Goal: Task Accomplishment & Management: Manage account settings

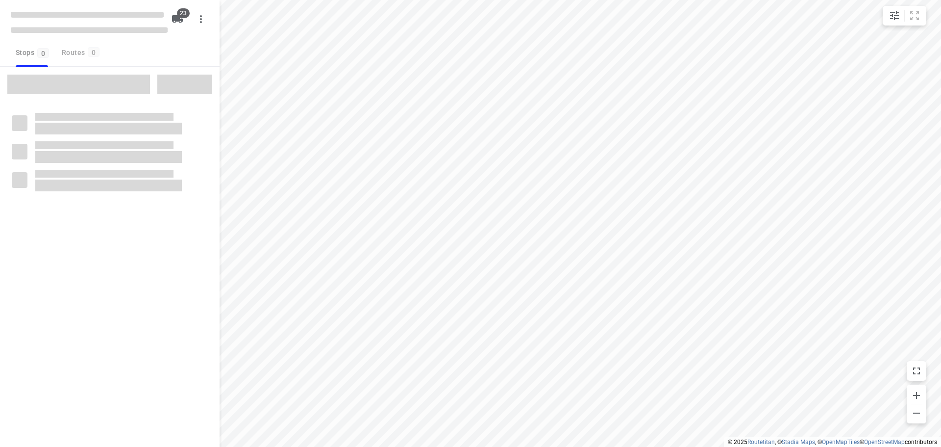
checkbox input "true"
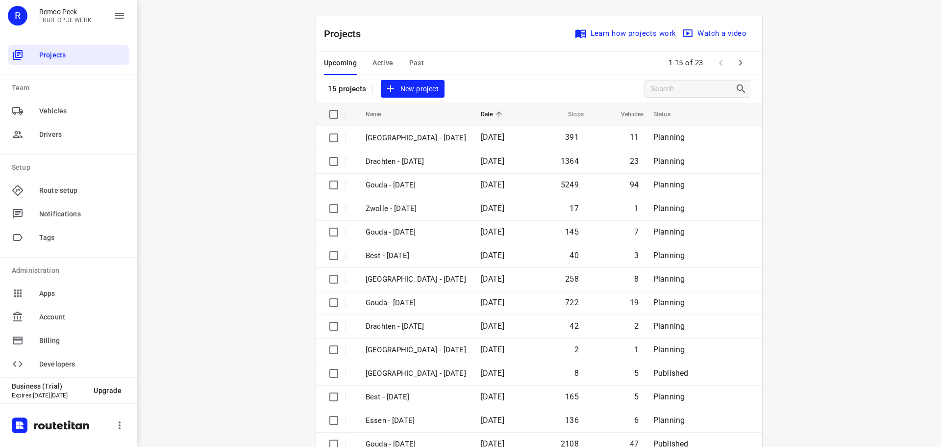
click at [378, 67] on span "Active" at bounding box center [383, 63] width 21 height 12
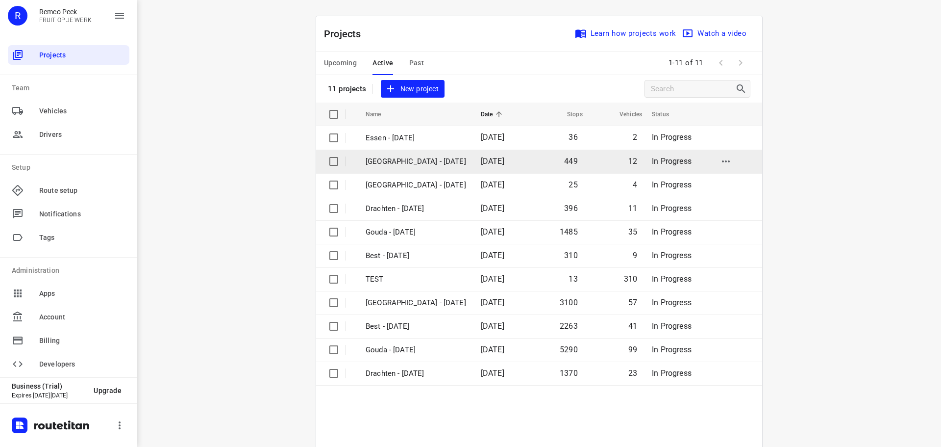
click at [411, 166] on p "[GEOGRAPHIC_DATA] - [DATE]" at bounding box center [416, 161] width 101 height 11
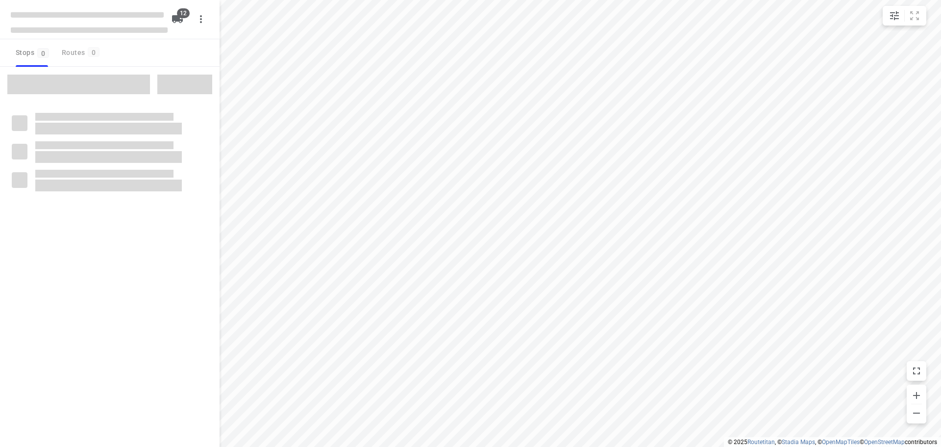
checkbox input "true"
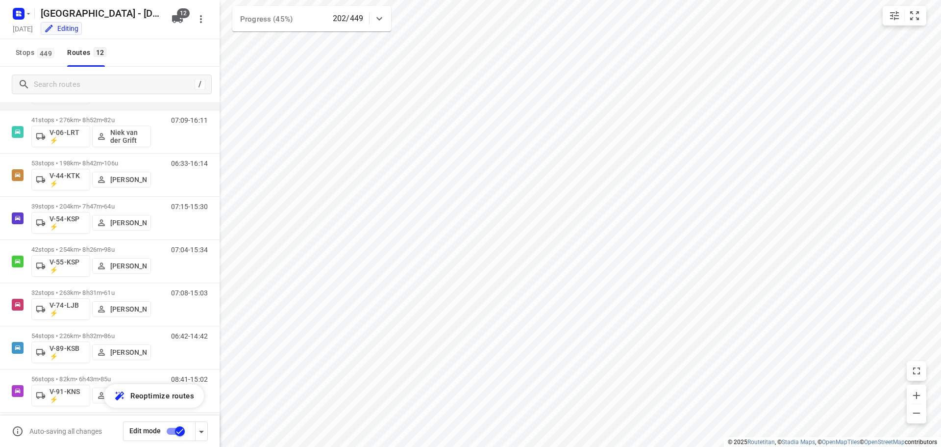
scroll to position [236, 0]
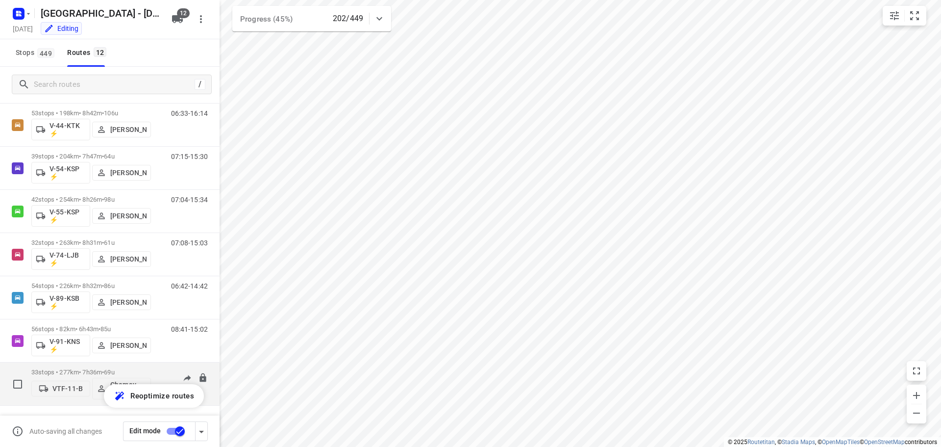
click at [79, 370] on p "33 stops • 277km • 7h36m • 69u" at bounding box center [91, 371] width 120 height 7
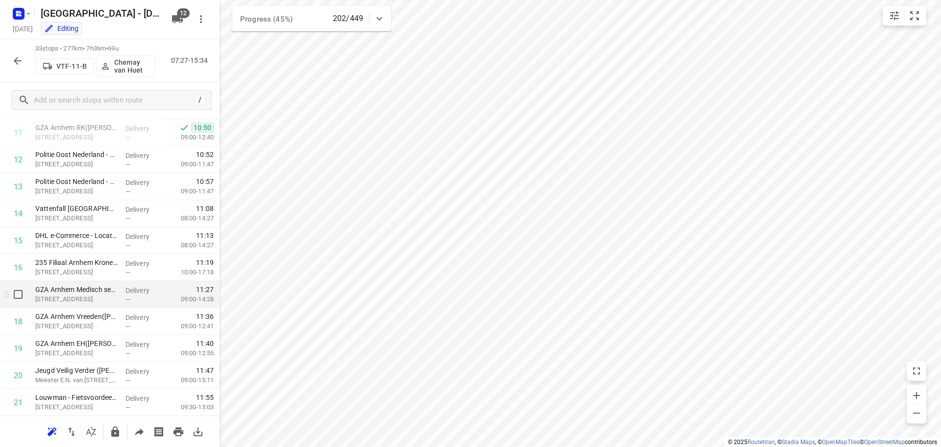
scroll to position [294, 0]
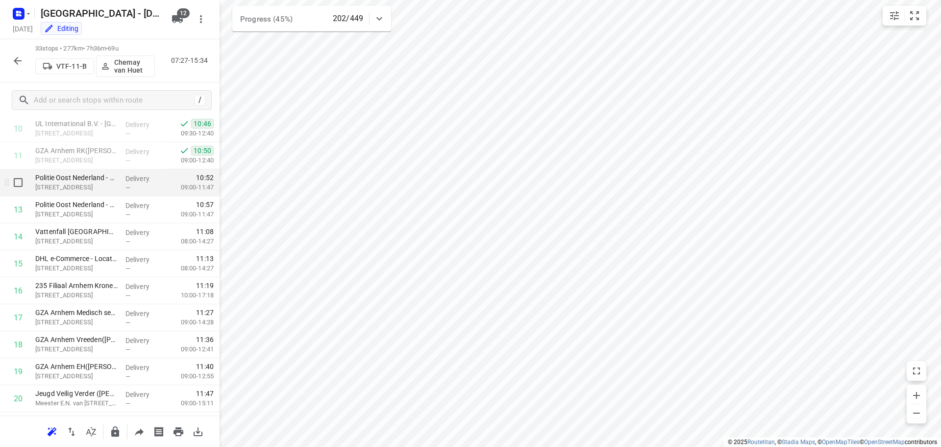
click at [95, 184] on p "Walburgstraat 2, Arnhem" at bounding box center [76, 187] width 82 height 10
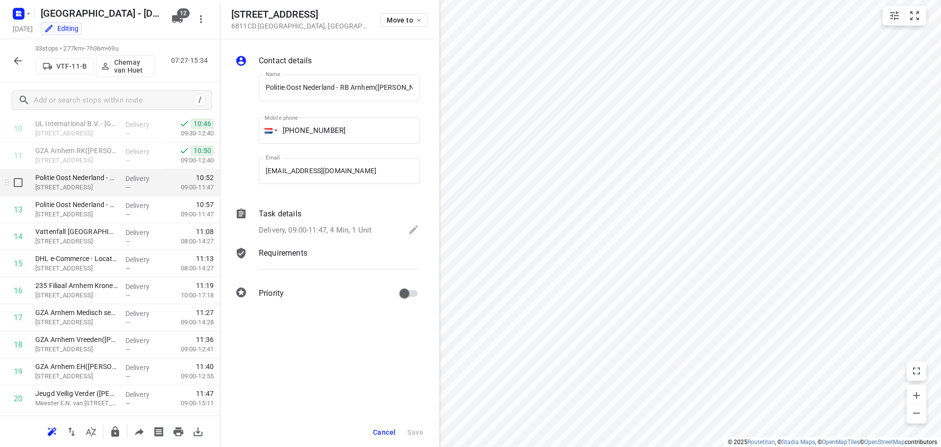
scroll to position [0, 25]
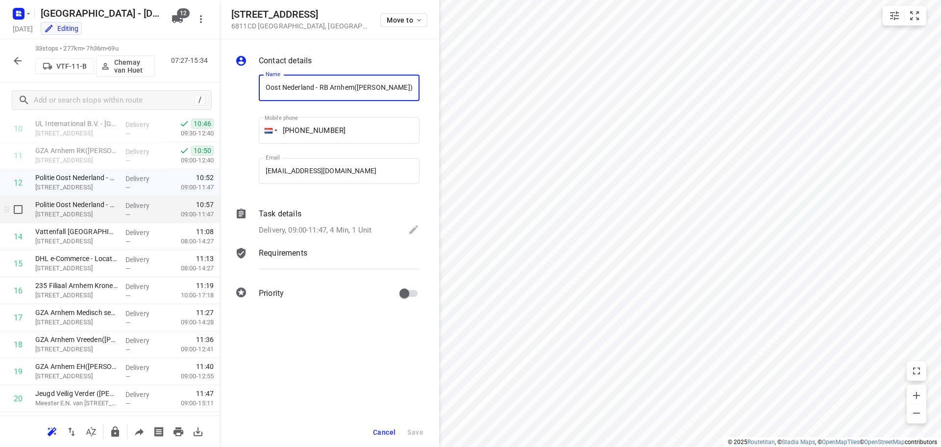
click at [65, 214] on p "[STREET_ADDRESS]" at bounding box center [76, 214] width 82 height 10
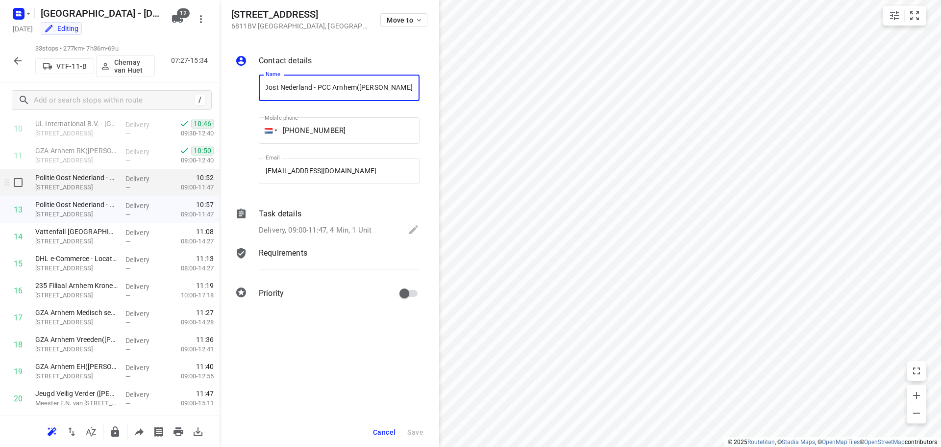
click at [126, 183] on p "Delivery" at bounding box center [144, 179] width 36 height 10
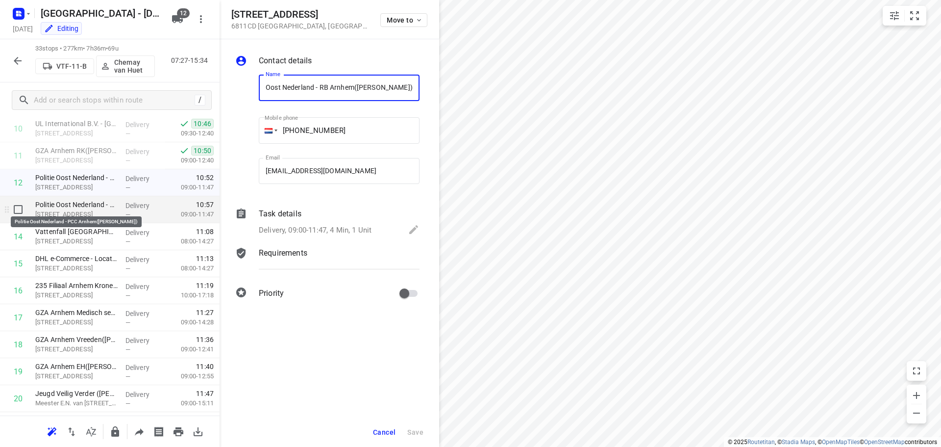
click at [108, 209] on p "Politie Oost Nederland - PCC Arnhem(Maaike Meester)" at bounding box center [76, 205] width 82 height 10
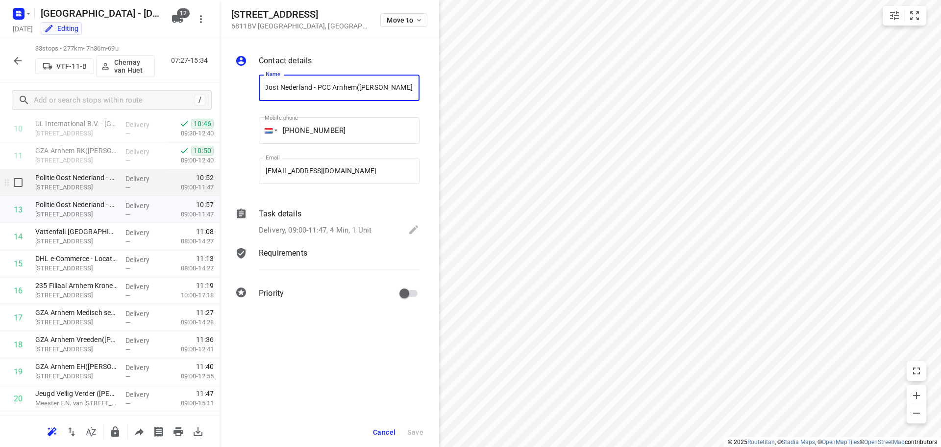
click at [109, 185] on p "Walburgstraat 2, Arnhem" at bounding box center [76, 187] width 82 height 10
click at [388, 431] on span "Cancel" at bounding box center [384, 432] width 23 height 8
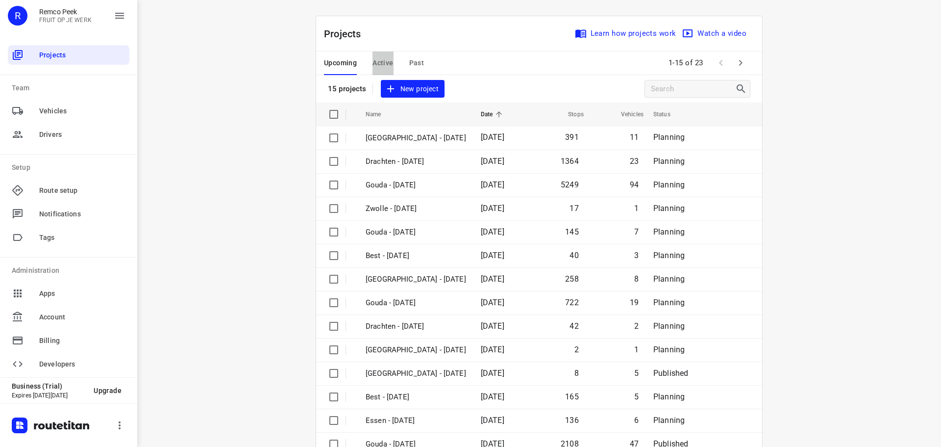
click at [378, 61] on span "Active" at bounding box center [383, 63] width 21 height 12
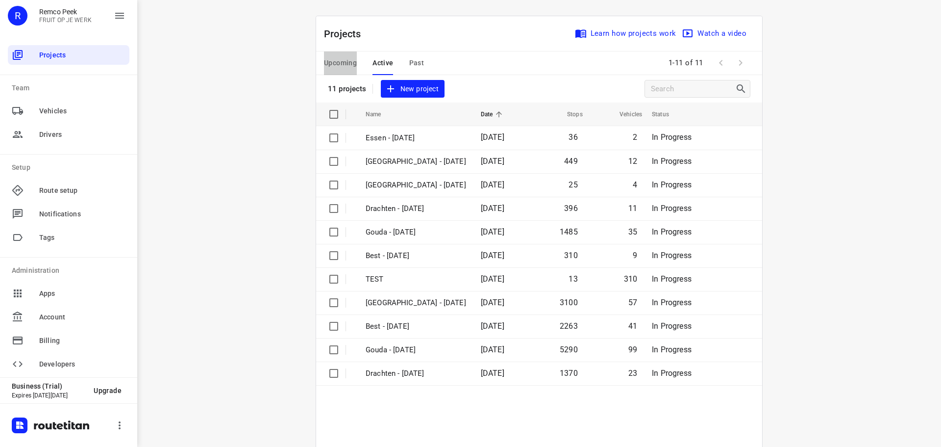
click at [340, 61] on span "Upcoming" at bounding box center [340, 63] width 33 height 12
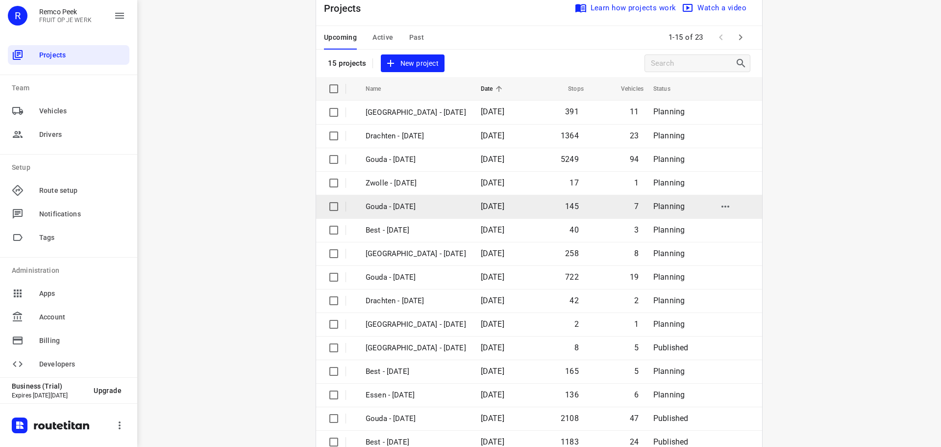
scroll to position [49, 0]
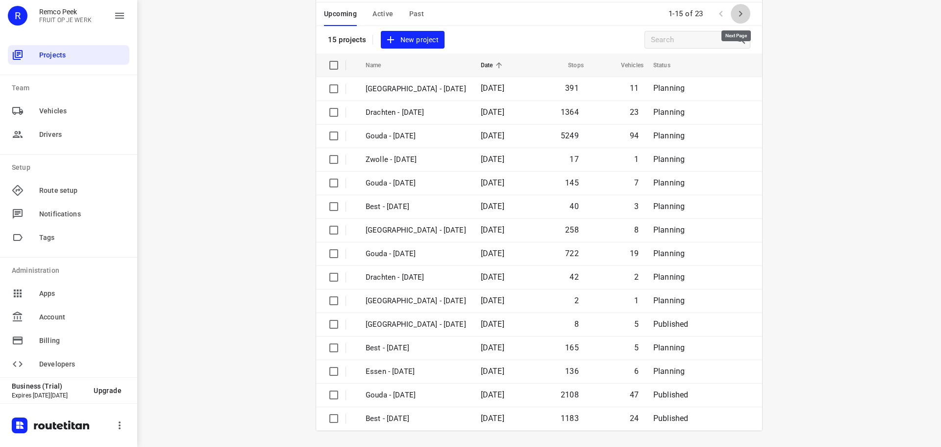
click at [739, 14] on icon "button" at bounding box center [740, 14] width 3 height 6
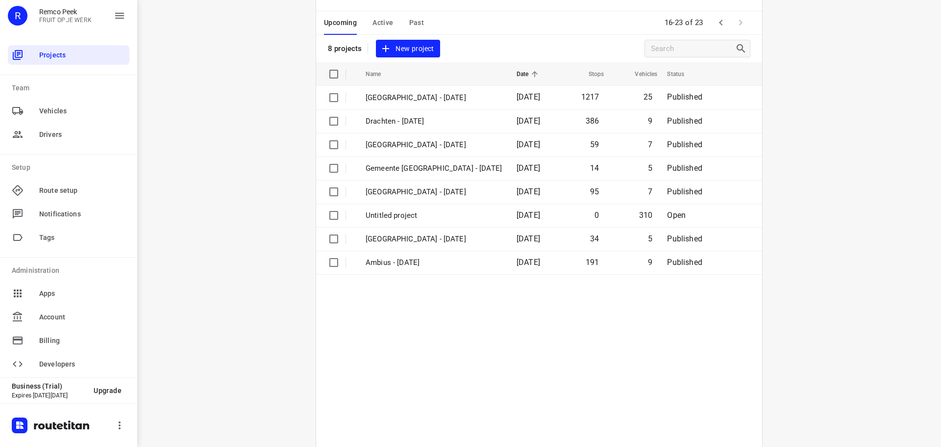
scroll to position [23, 0]
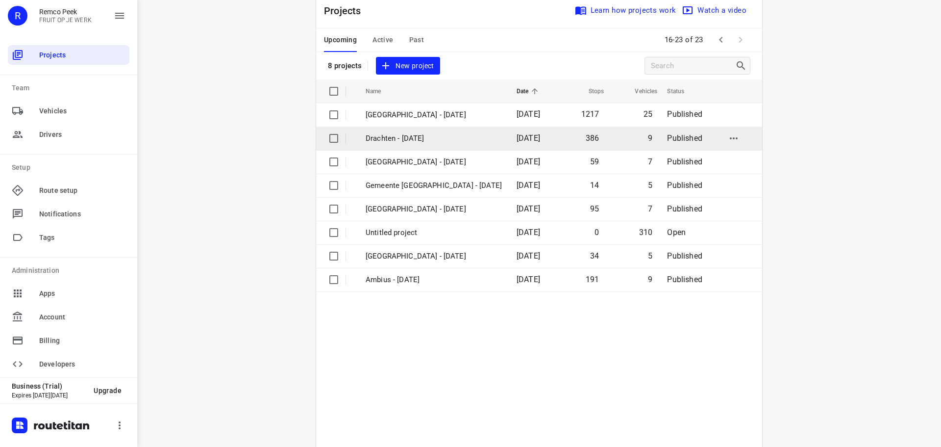
click at [400, 135] on p "Drachten - [DATE]" at bounding box center [434, 138] width 136 height 11
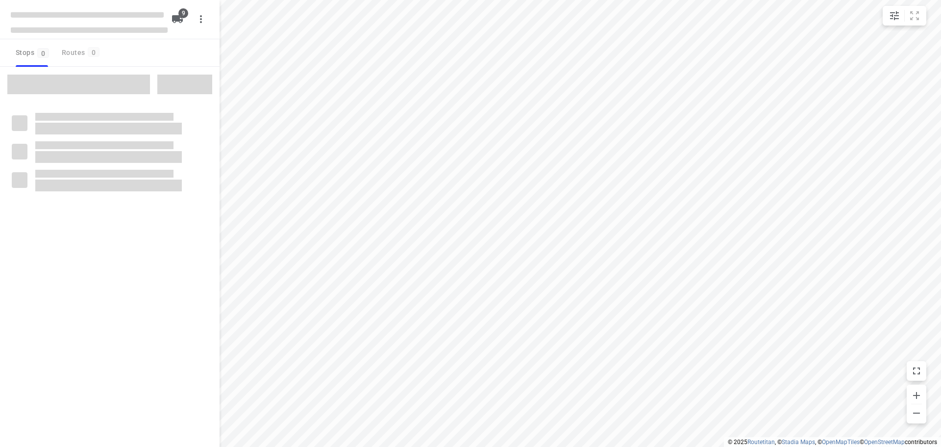
checkbox input "true"
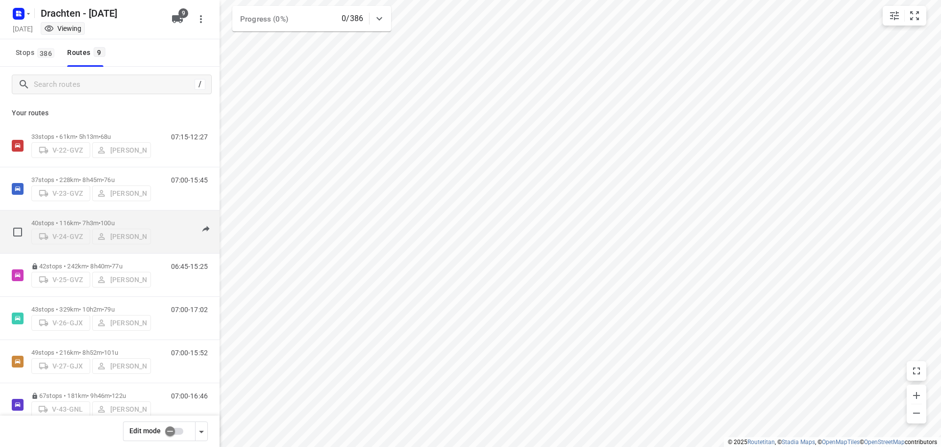
click at [73, 219] on p "40 stops • 116km • 7h3m • 100u" at bounding box center [91, 222] width 120 height 7
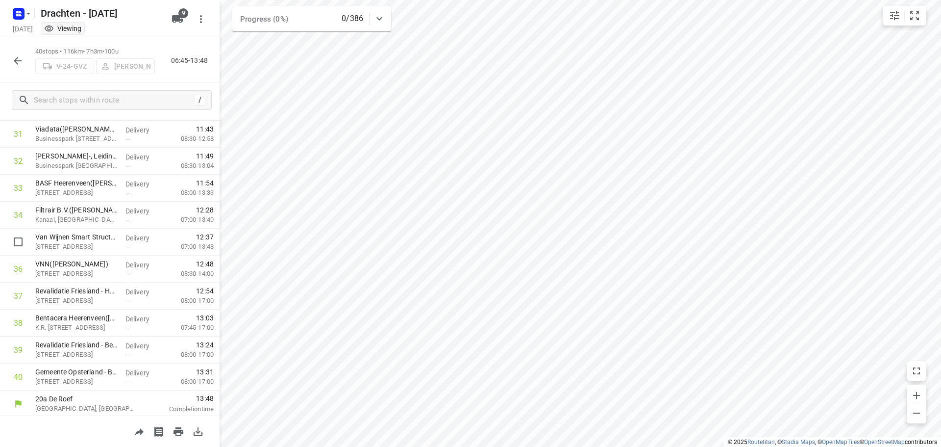
scroll to position [857, 0]
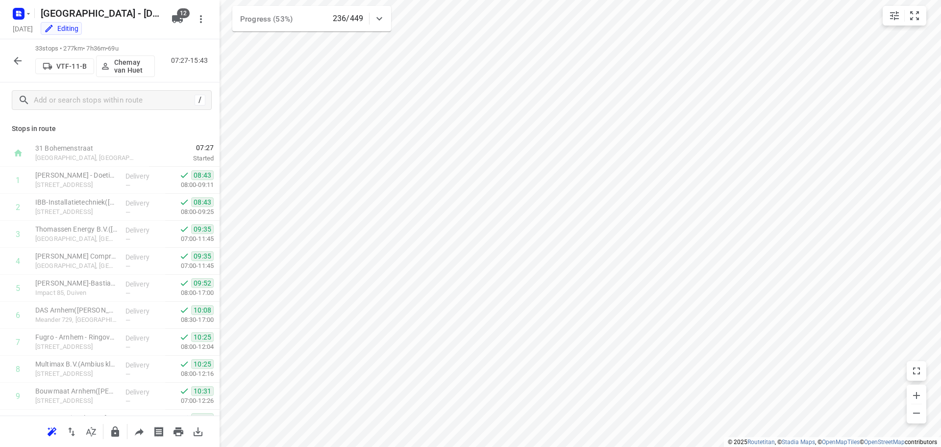
scroll to position [294, 0]
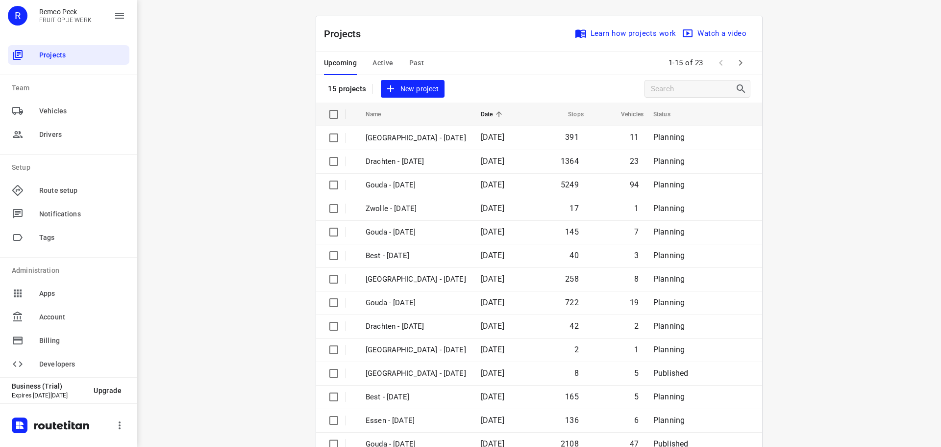
click at [376, 65] on span "Active" at bounding box center [383, 63] width 21 height 12
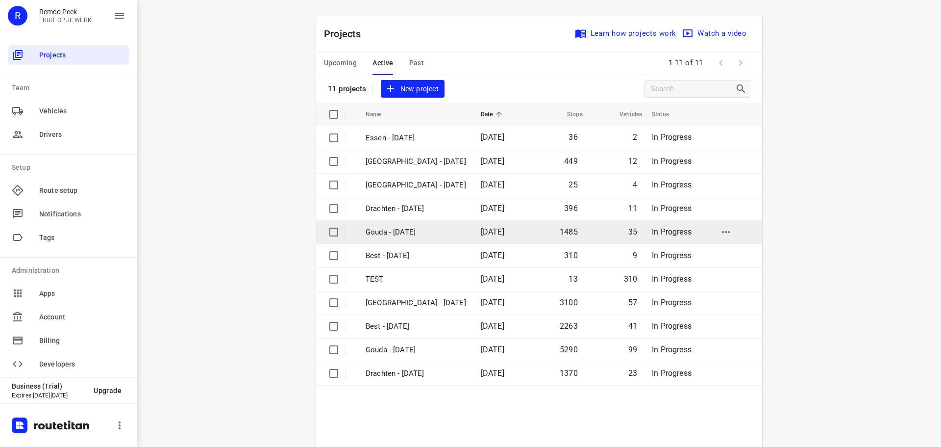
click at [386, 230] on p "Gouda - [DATE]" at bounding box center [416, 232] width 101 height 11
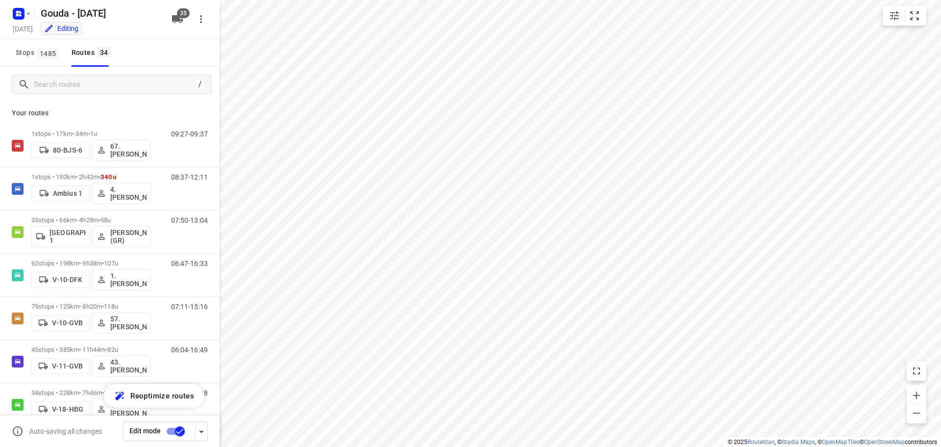
checkbox input "true"
click at [73, 82] on input "Search routes" at bounding box center [112, 84] width 157 height 15
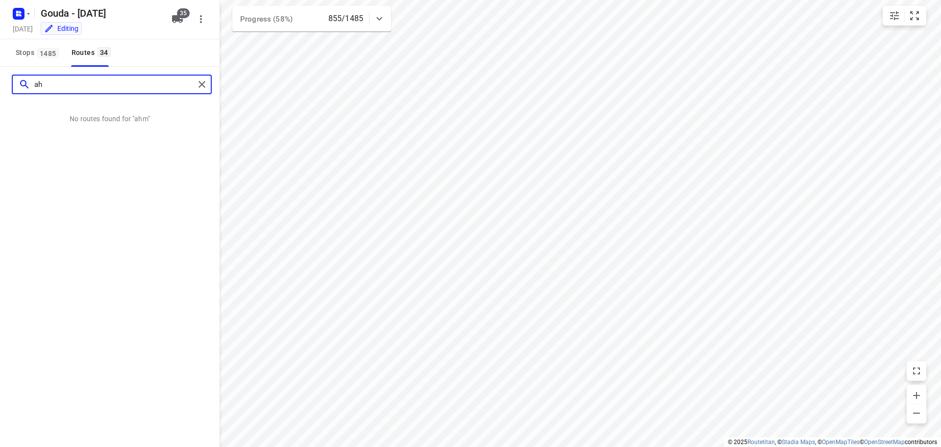
type input "a"
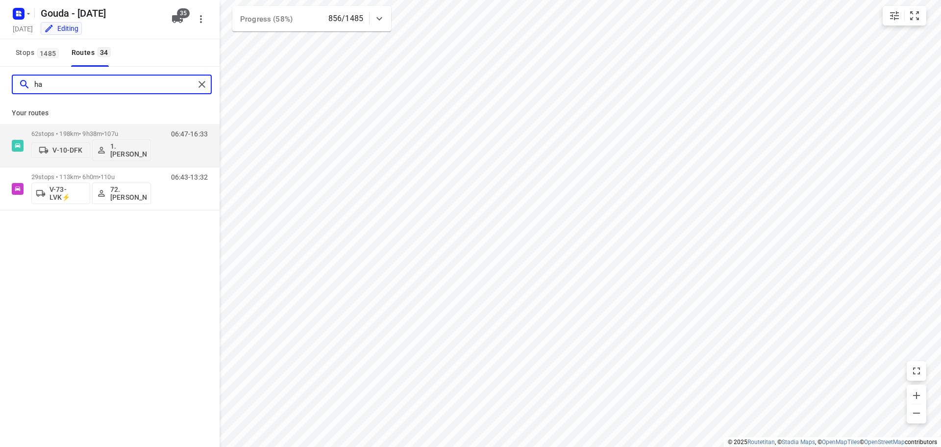
type input "h"
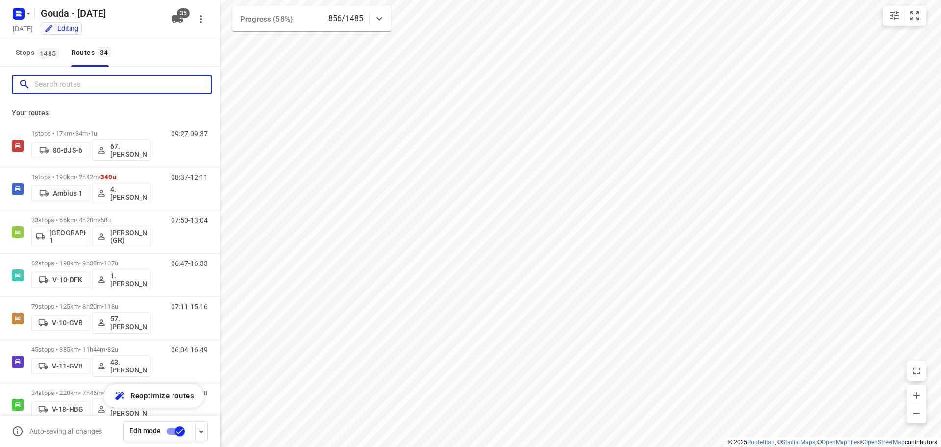
click at [82, 85] on input "Search routes" at bounding box center [122, 84] width 177 height 15
click at [73, 94] on div "/" at bounding box center [112, 85] width 200 height 20
click at [41, 106] on div "Your routes 1 stops • 17km • 34m • 1u 80-BJS-6 67. [PERSON_NAME] 09:27-09:37 1 …" at bounding box center [110, 288] width 220 height 372
click at [135, 88] on input "Search routes" at bounding box center [122, 84] width 177 height 15
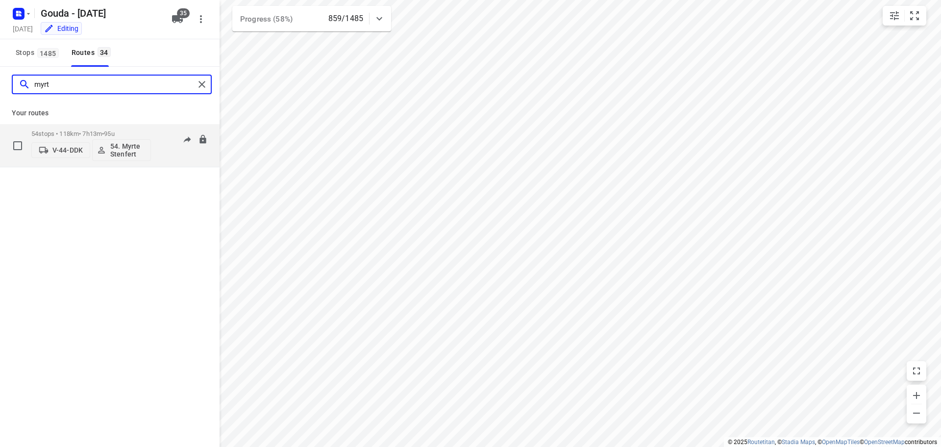
type input "myrt"
click at [174, 152] on div "07:17-15:28" at bounding box center [183, 148] width 49 height 36
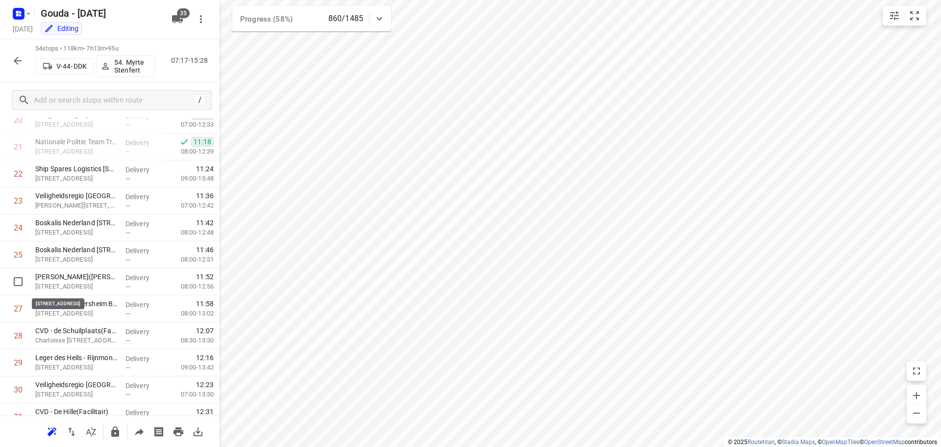
scroll to position [539, 0]
